Goal: Transaction & Acquisition: Purchase product/service

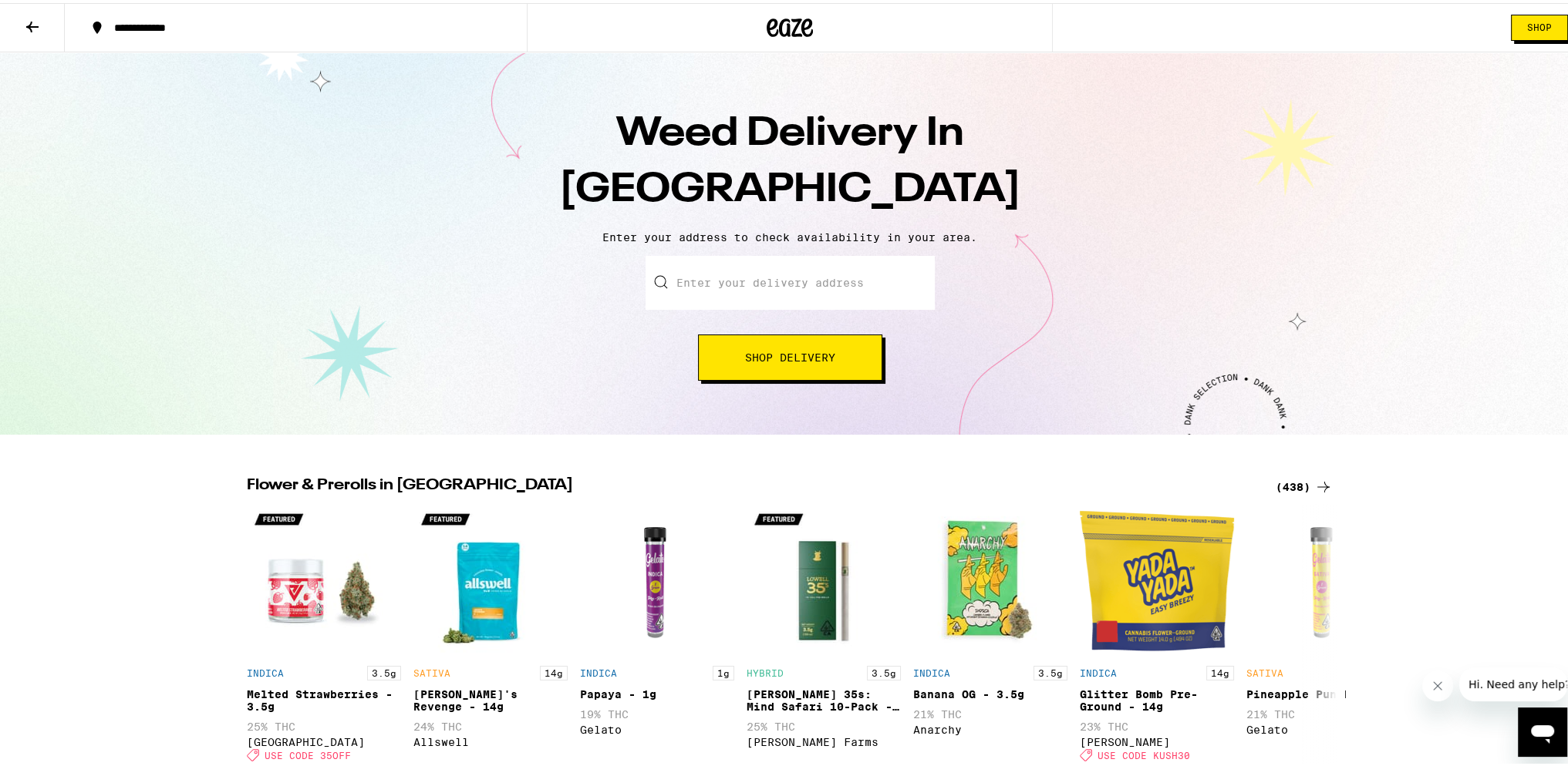
click at [1527, 22] on span "Shop" at bounding box center [1539, 24] width 25 height 9
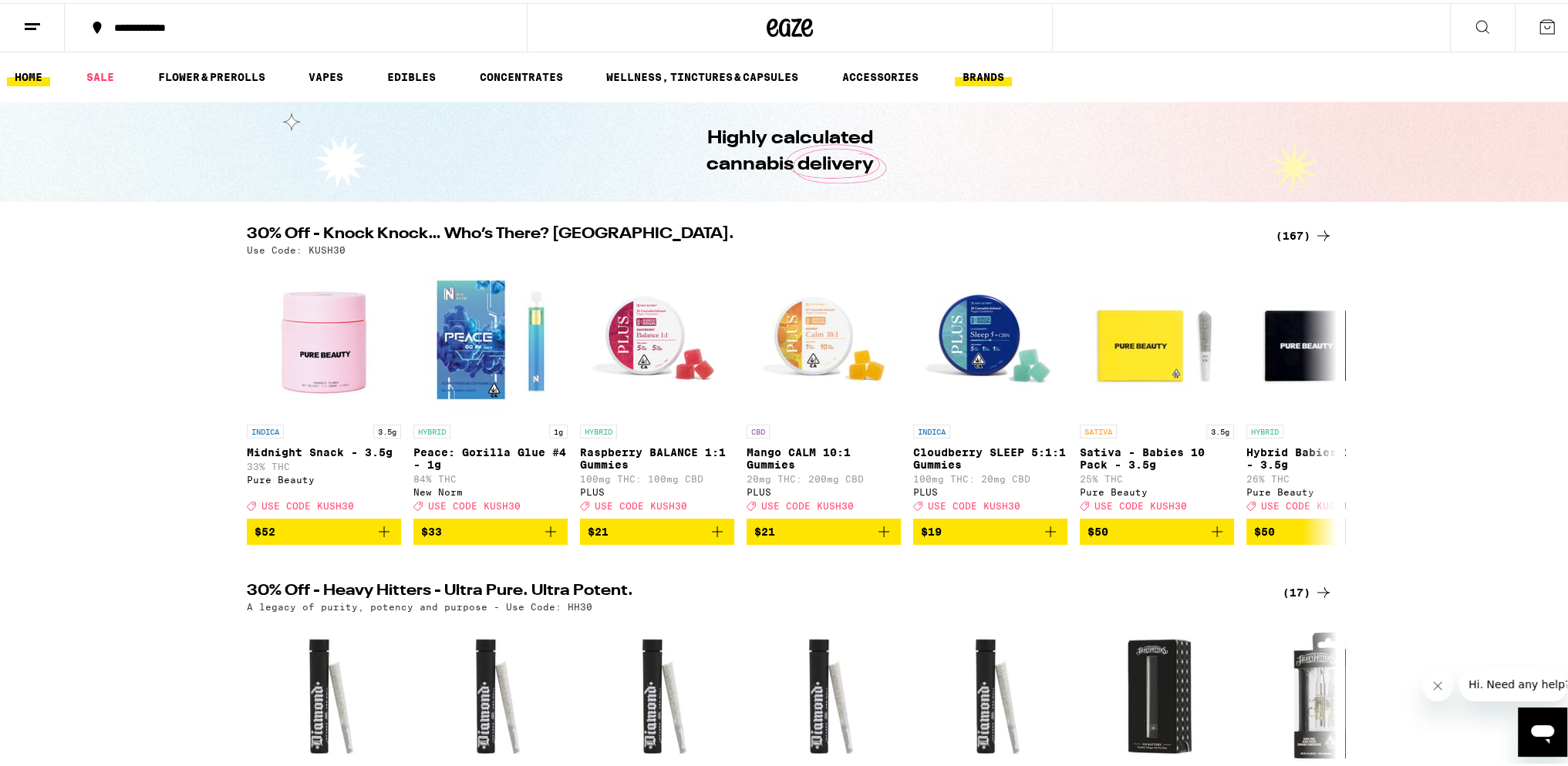
click at [971, 76] on link "BRANDS" at bounding box center [983, 74] width 57 height 18
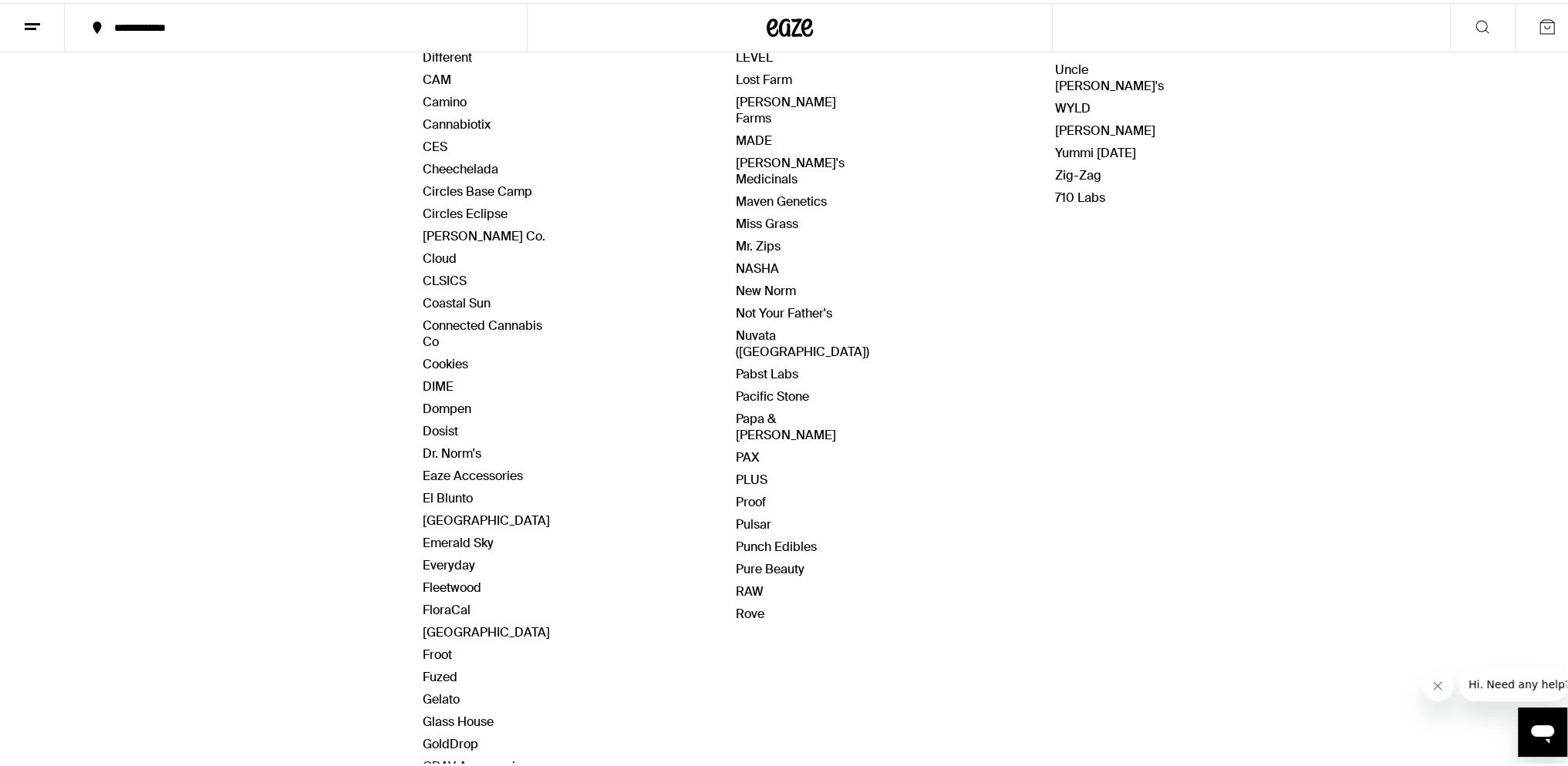
scroll to position [539, 0]
click at [740, 259] on link "NASHA" at bounding box center [757, 267] width 43 height 17
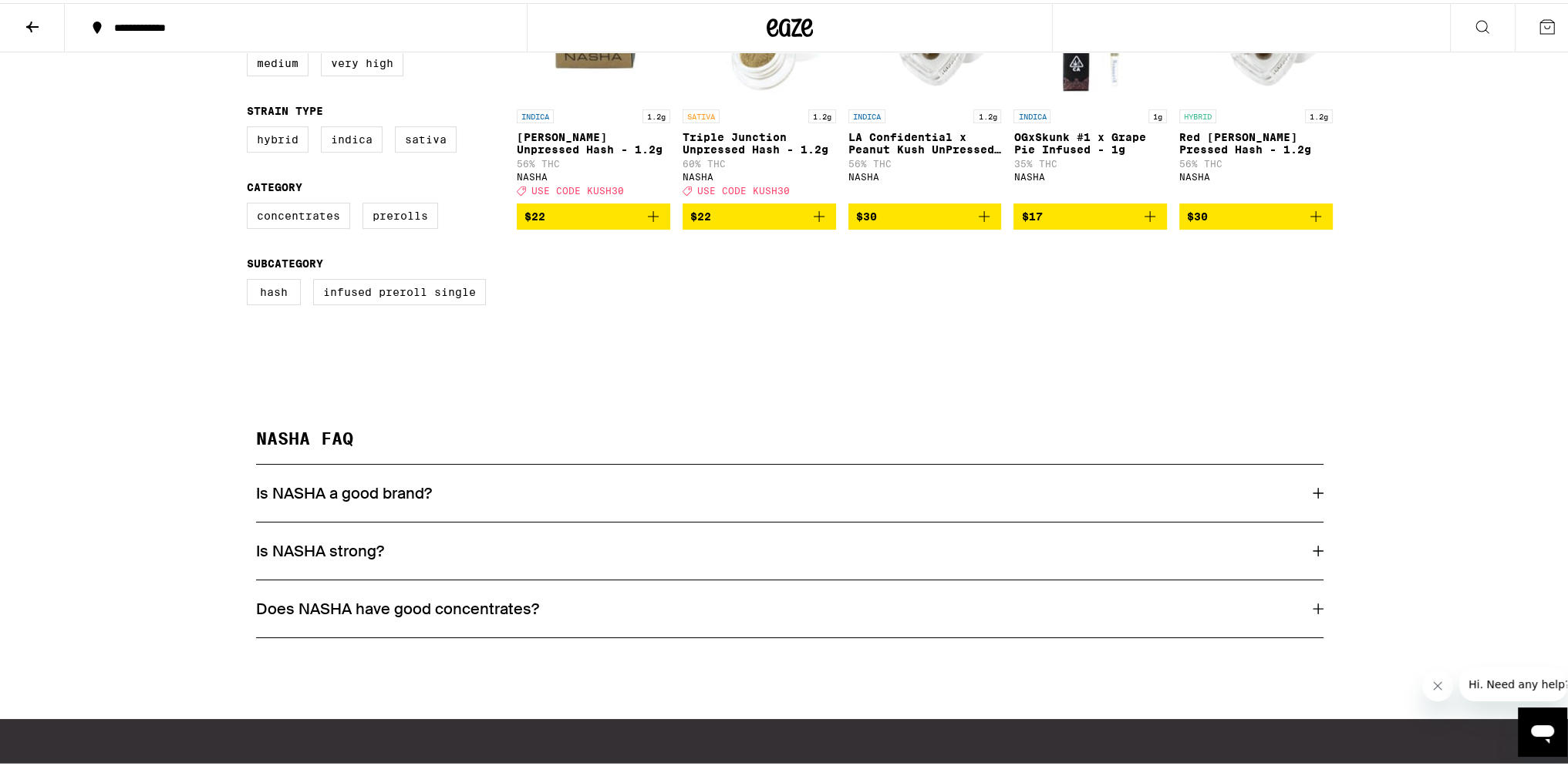
scroll to position [296, 0]
